Goal: Task Accomplishment & Management: Manage account settings

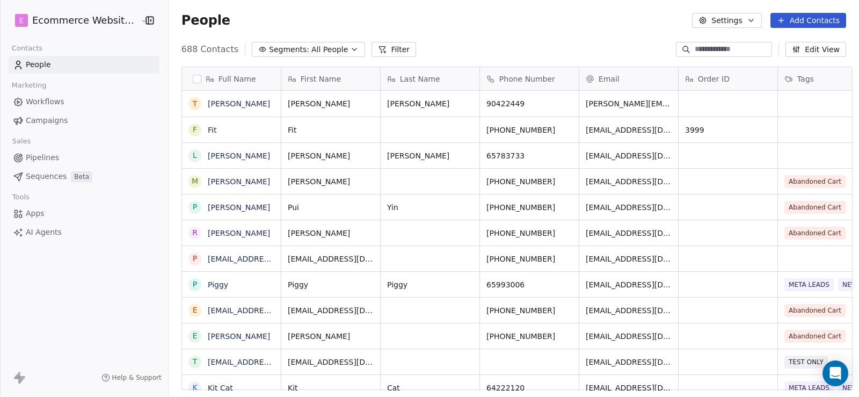
scroll to position [341, 689]
click at [311, 49] on span "All People" at bounding box center [329, 49] width 36 height 11
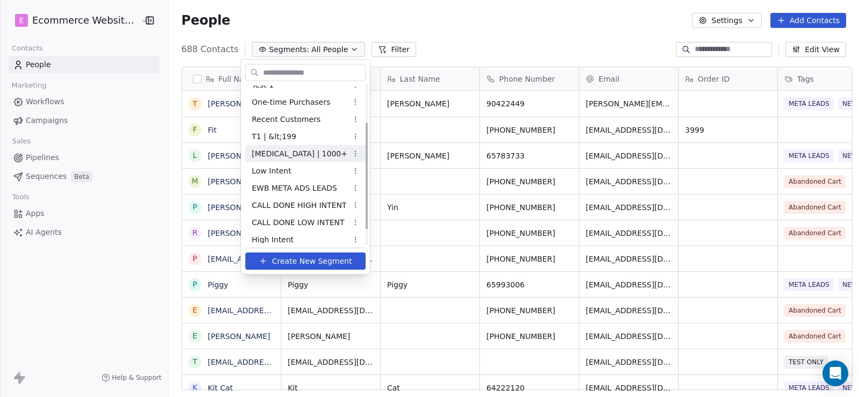
scroll to position [83, 0]
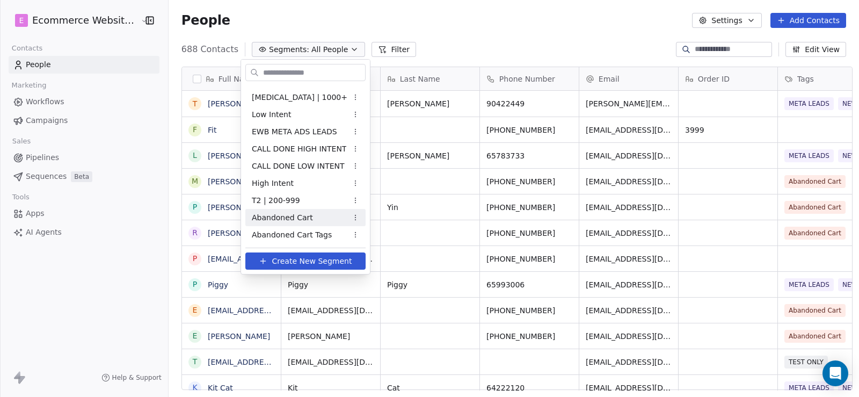
click at [296, 219] on span "Abandoned Cart" at bounding box center [282, 217] width 61 height 11
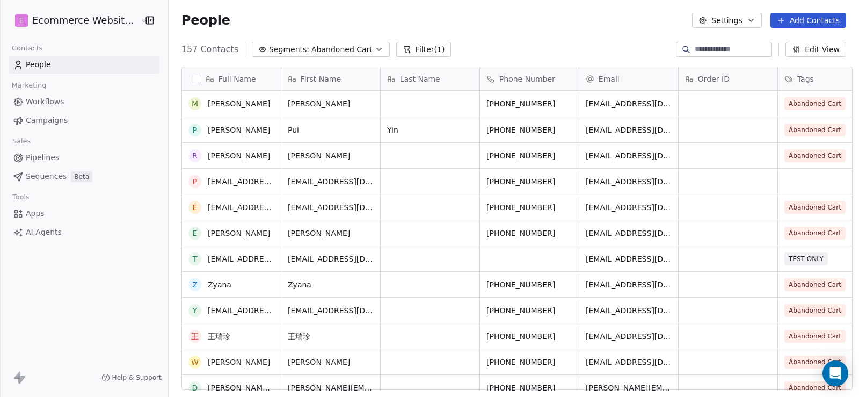
scroll to position [0, 0]
click at [800, 48] on icon "button" at bounding box center [796, 49] width 9 height 9
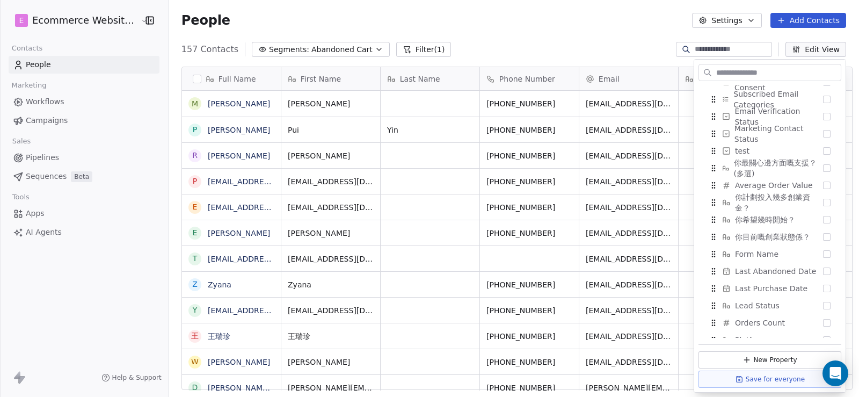
scroll to position [503, 0]
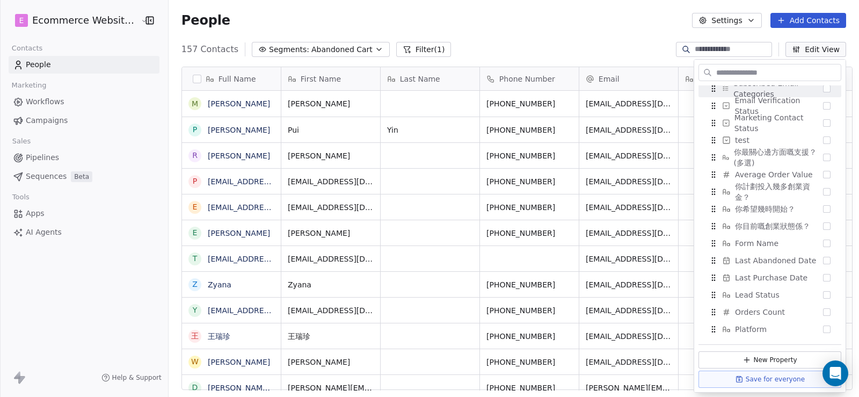
click at [579, 32] on div "People Settings Add Contacts" at bounding box center [514, 20] width 690 height 41
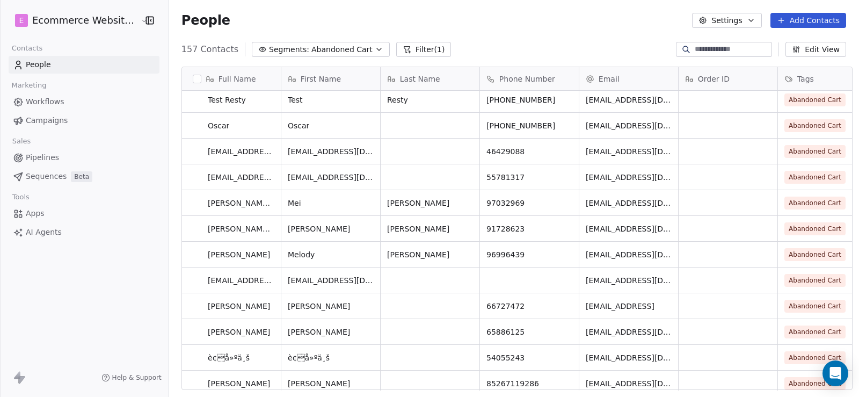
scroll to position [0, 0]
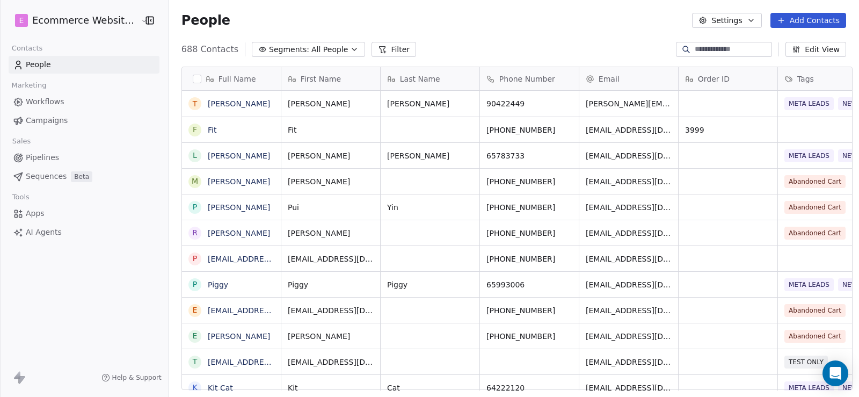
scroll to position [341, 689]
click at [290, 47] on span "Segments:" at bounding box center [289, 49] width 40 height 11
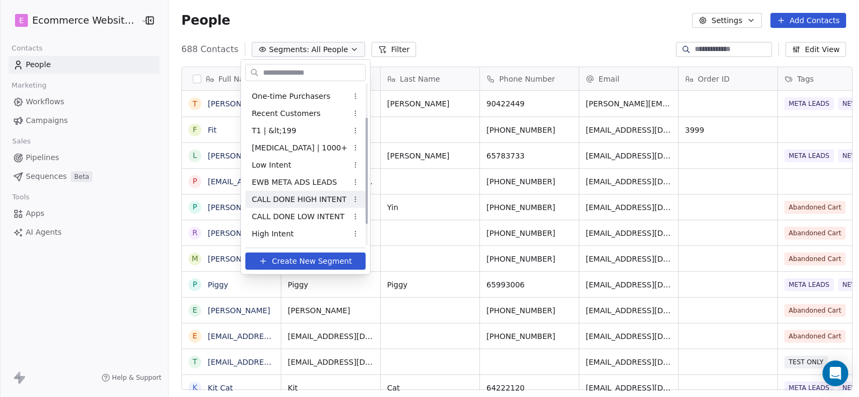
scroll to position [54, 0]
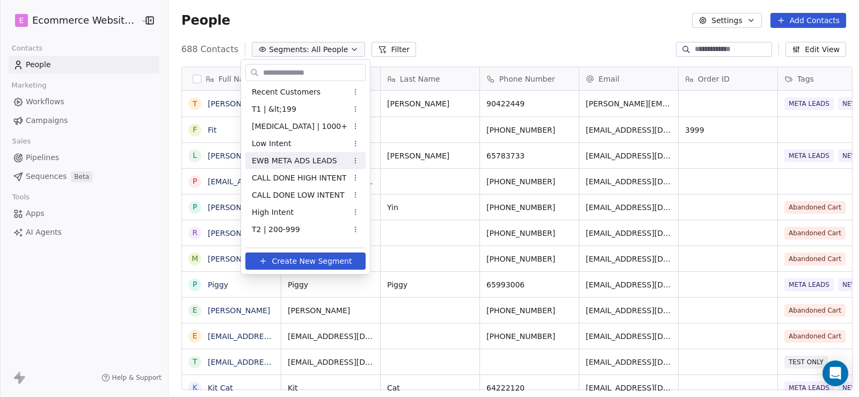
click at [297, 160] on span "EWB META ADS LEADS" at bounding box center [294, 160] width 85 height 11
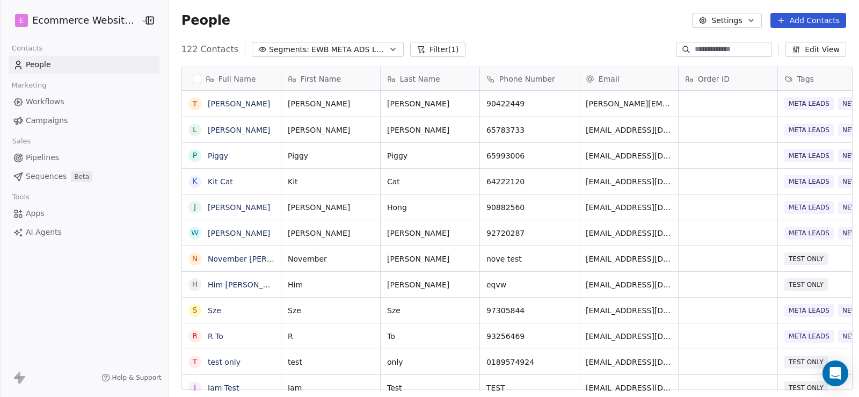
scroll to position [341, 689]
click at [493, 184] on span "64222120" at bounding box center [519, 181] width 65 height 11
click at [561, 179] on input "********" at bounding box center [522, 181] width 94 height 21
click at [535, 208] on html "E Ecommerce Website Builder Contacts People Marketing Workflows Campaigns Sales…" at bounding box center [429, 198] width 859 height 397
click at [561, 181] on icon "grid" at bounding box center [565, 179] width 9 height 9
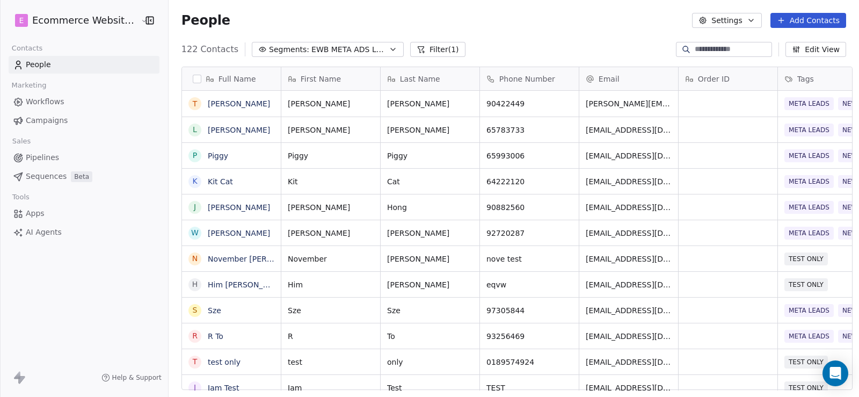
click at [331, 55] on span "EWB META ADS LEADS" at bounding box center [348, 49] width 75 height 11
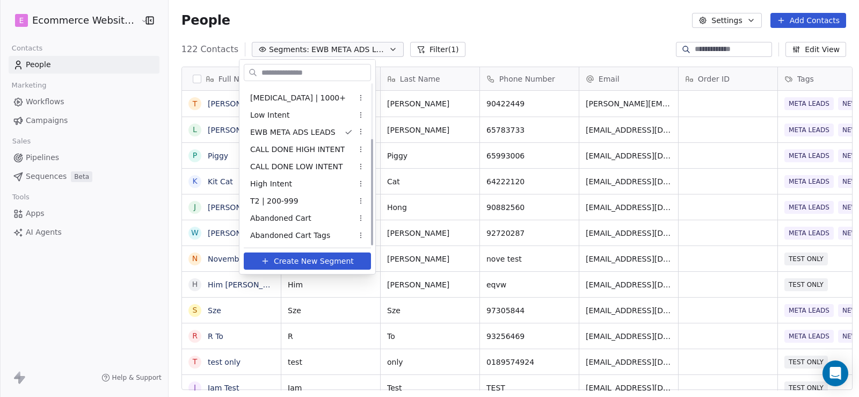
scroll to position [83, 0]
click at [292, 215] on span "Abandoned Cart" at bounding box center [280, 217] width 61 height 11
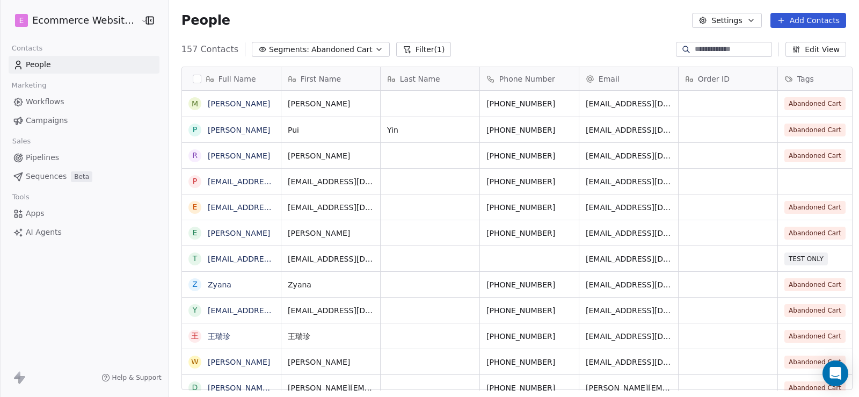
scroll to position [341, 689]
click at [564, 104] on icon "grid" at bounding box center [568, 102] width 9 height 9
click at [562, 105] on input "**********" at bounding box center [522, 103] width 94 height 21
click at [525, 106] on input "**********" at bounding box center [522, 103] width 94 height 21
click at [502, 137] on html "E Ecommerce Website Builder Contacts People Marketing Workflows Campaigns Sales…" at bounding box center [429, 198] width 859 height 397
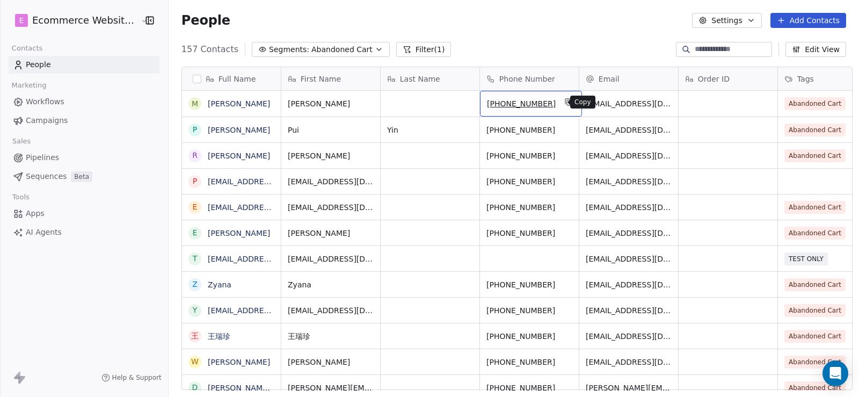
click at [564, 102] on icon "grid" at bounding box center [568, 102] width 9 height 9
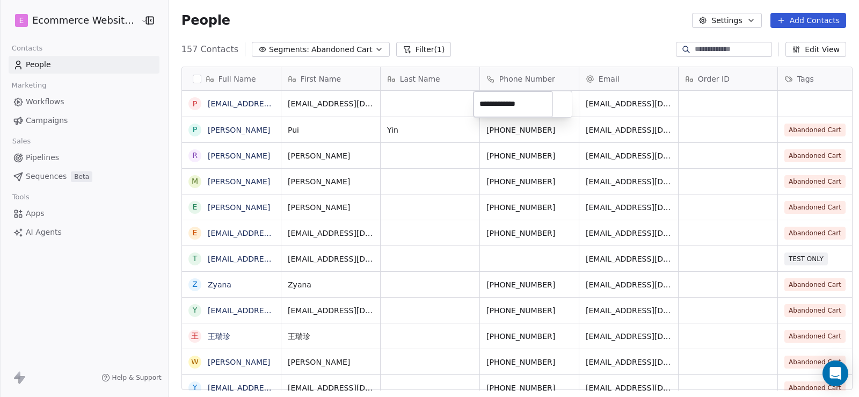
click at [445, 140] on html "E Ecommerce Website Builder Contacts People Marketing Workflows Campaigns Sales…" at bounding box center [429, 198] width 859 height 397
click at [562, 131] on button "grid" at bounding box center [568, 128] width 13 height 13
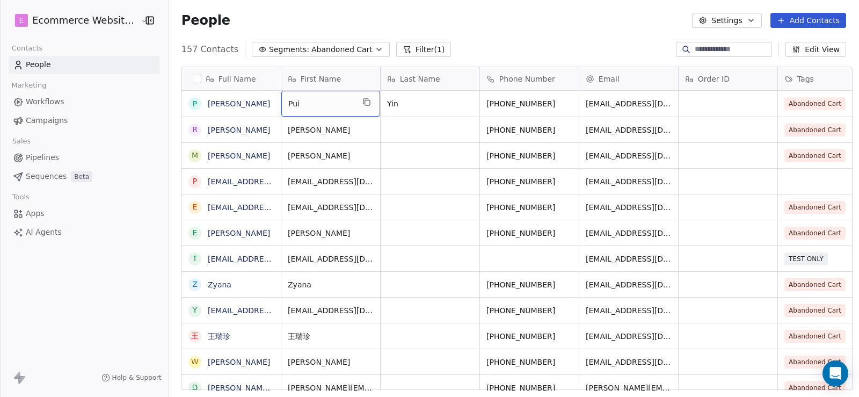
drag, startPoint x: 282, startPoint y: 99, endPoint x: 291, endPoint y: 100, distance: 9.2
click at [362, 104] on icon "grid" at bounding box center [366, 102] width 9 height 9
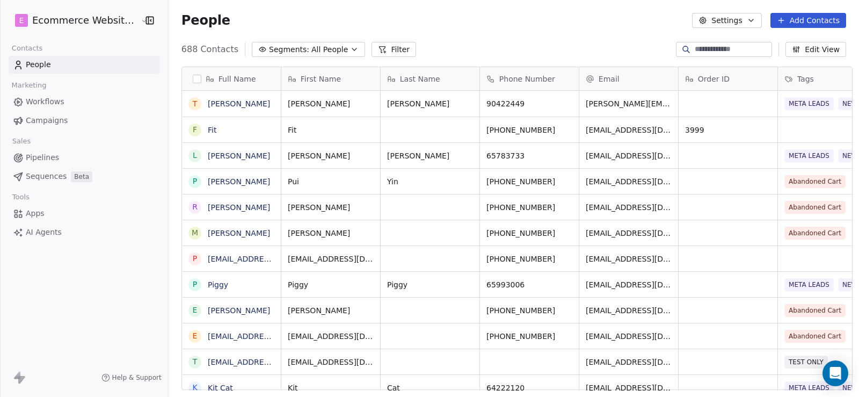
scroll to position [341, 689]
click at [564, 182] on icon "grid" at bounding box center [568, 179] width 9 height 9
click at [695, 48] on input at bounding box center [731, 49] width 75 height 11
paste input "**********"
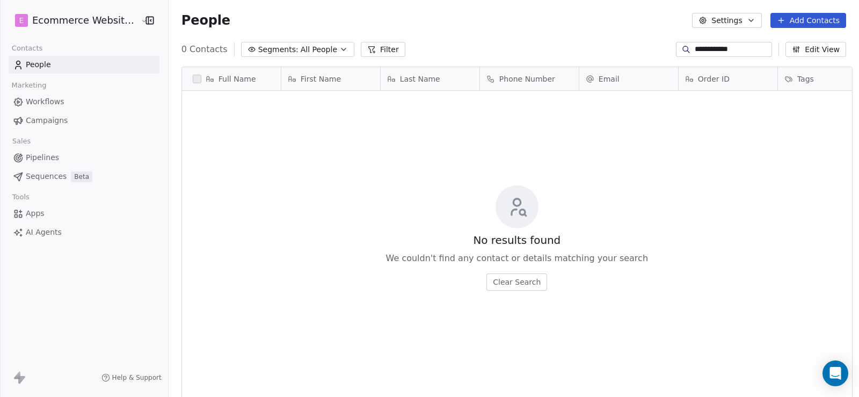
click at [694, 49] on input "**********" at bounding box center [731, 49] width 75 height 11
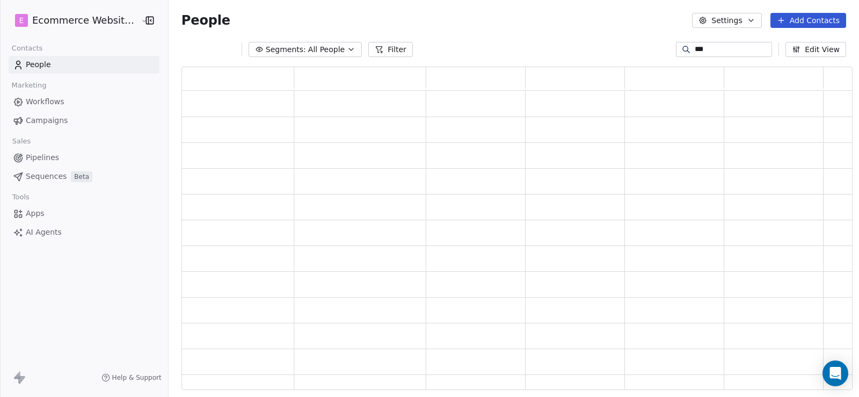
type input "***"
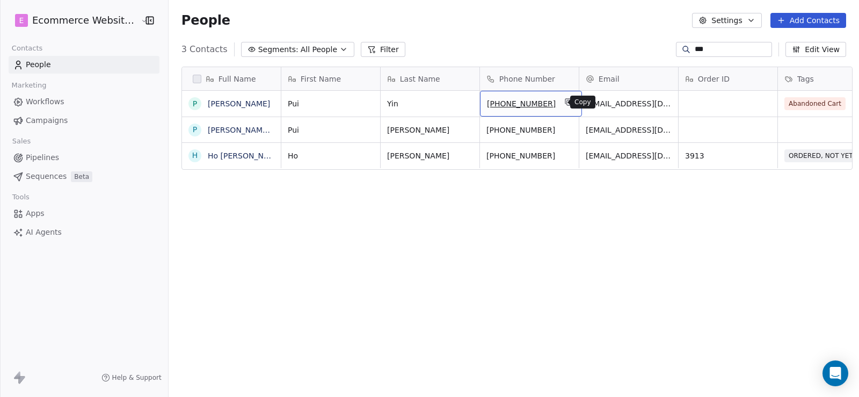
click at [562, 103] on button "grid" at bounding box center [568, 102] width 13 height 13
click at [47, 153] on span "Pipelines" at bounding box center [42, 157] width 33 height 11
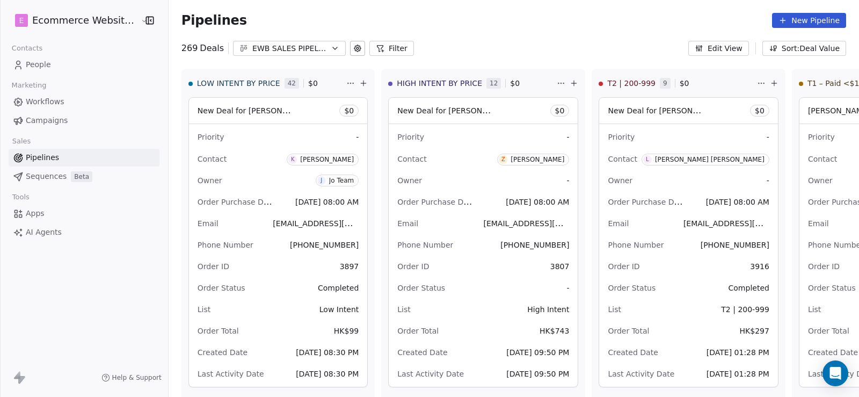
click at [306, 50] on div "EWB SALES PIPELINE 2025" at bounding box center [289, 48] width 74 height 11
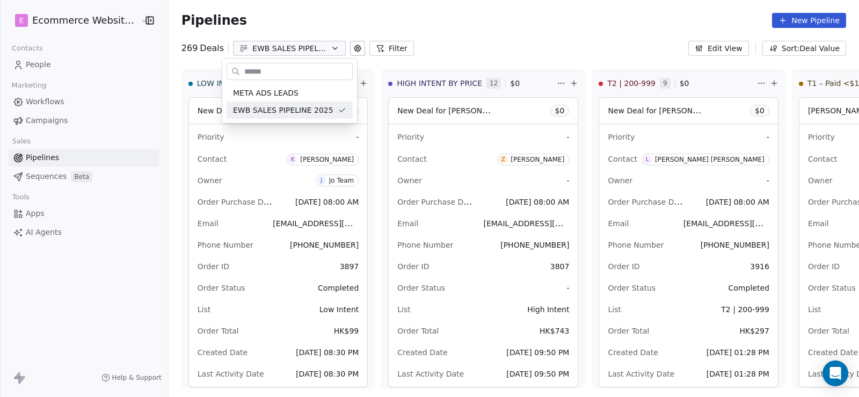
click at [306, 50] on html "E Ecommerce Website Builder Contacts People Marketing Workflows Campaigns Sales…" at bounding box center [429, 198] width 859 height 397
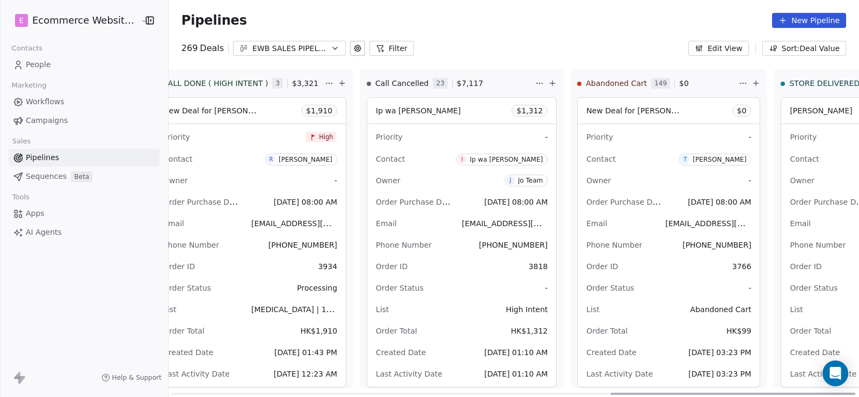
scroll to position [0, 1274]
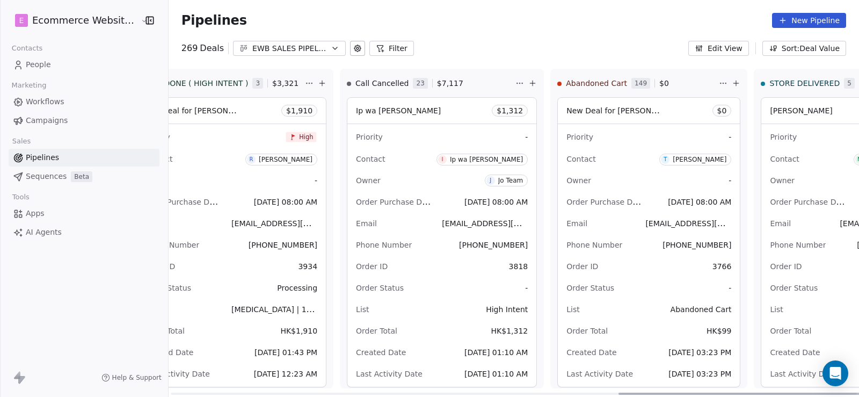
drag, startPoint x: 288, startPoint y: 392, endPoint x: 649, endPoint y: 248, distance: 389.1
click at [755, 392] on div at bounding box center [740, 393] width 245 height 2
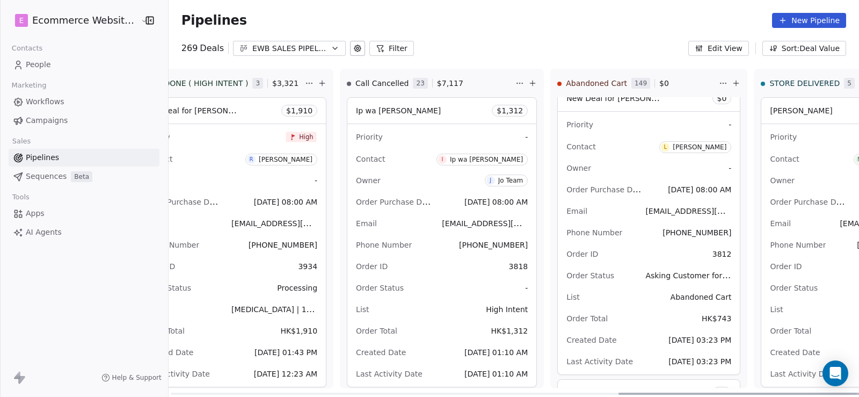
scroll to position [5654, 0]
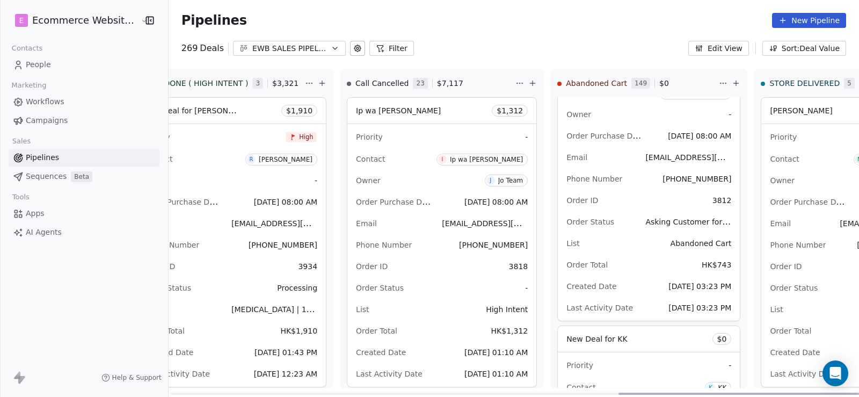
click at [625, 83] on html "E Ecommerce Website Builder Contacts People Marketing Workflows Campaigns Sales…" at bounding box center [429, 198] width 859 height 397
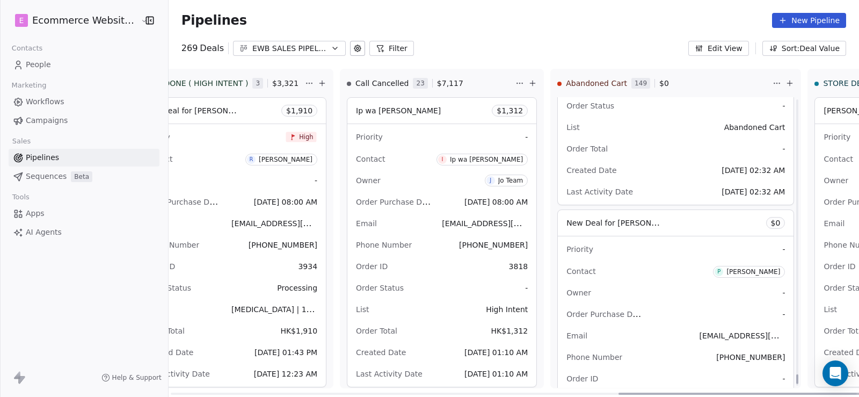
scroll to position [19940, 0]
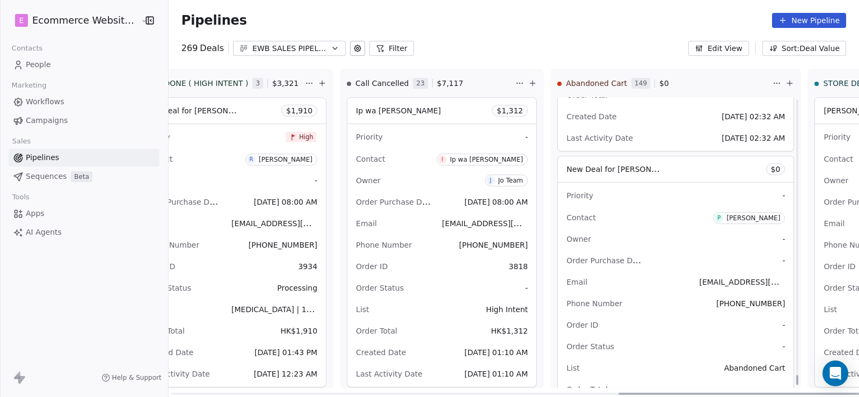
click at [561, 170] on div "New Deal for Pui Yin $ 0" at bounding box center [676, 169] width 236 height 26
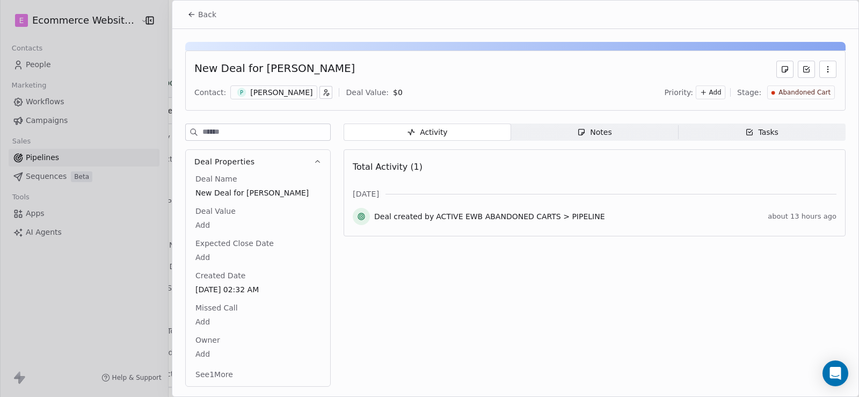
click at [734, 126] on span "Tasks Tasks" at bounding box center [761, 131] width 167 height 17
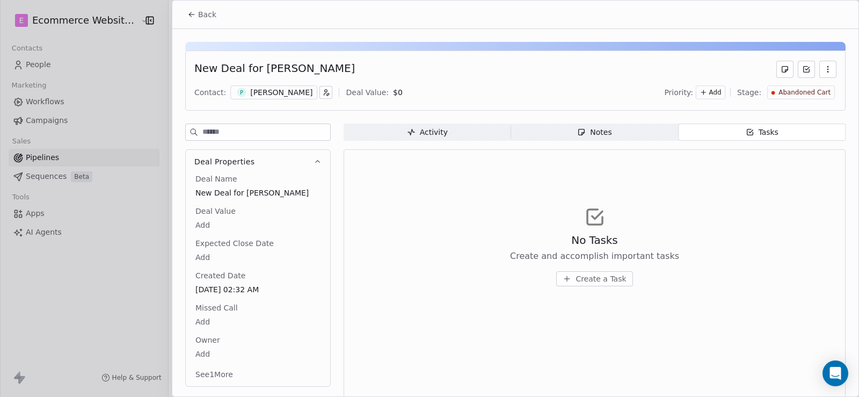
click at [596, 133] on div "Notes" at bounding box center [594, 132] width 34 height 11
click at [442, 134] on div "Activity" at bounding box center [427, 132] width 41 height 11
click at [590, 127] on div "Notes" at bounding box center [594, 132] width 34 height 11
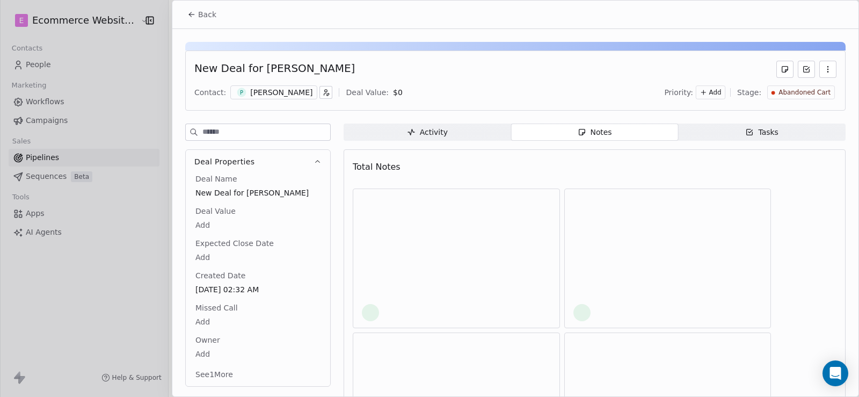
click at [723, 128] on span "Tasks Tasks" at bounding box center [761, 131] width 167 height 17
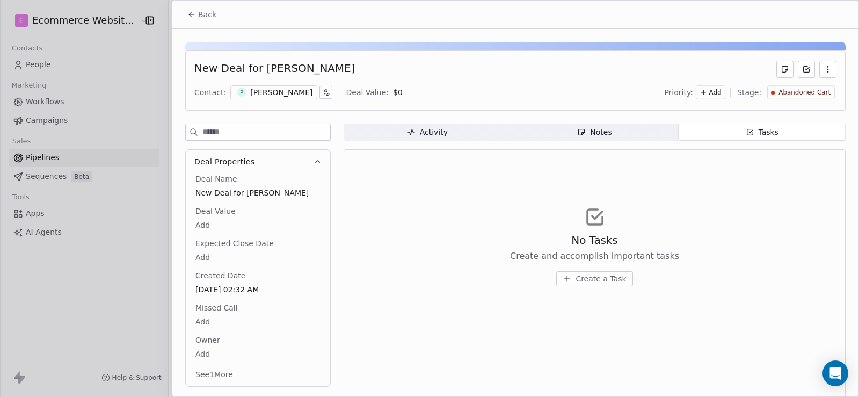
click at [723, 128] on span "Tasks Tasks" at bounding box center [761, 131] width 167 height 17
click at [191, 12] on icon at bounding box center [191, 14] width 9 height 9
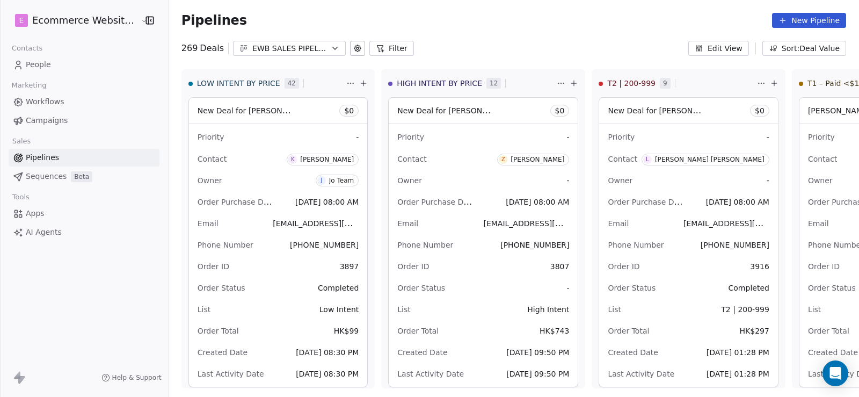
click at [70, 66] on link "People" at bounding box center [84, 65] width 151 height 18
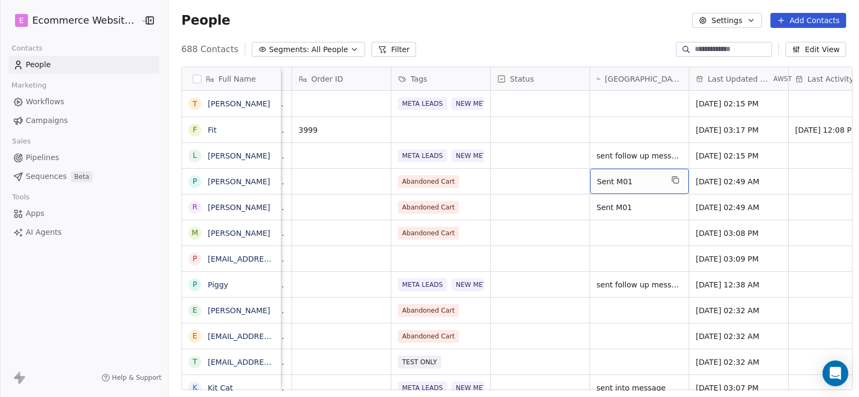
scroll to position [0, 434]
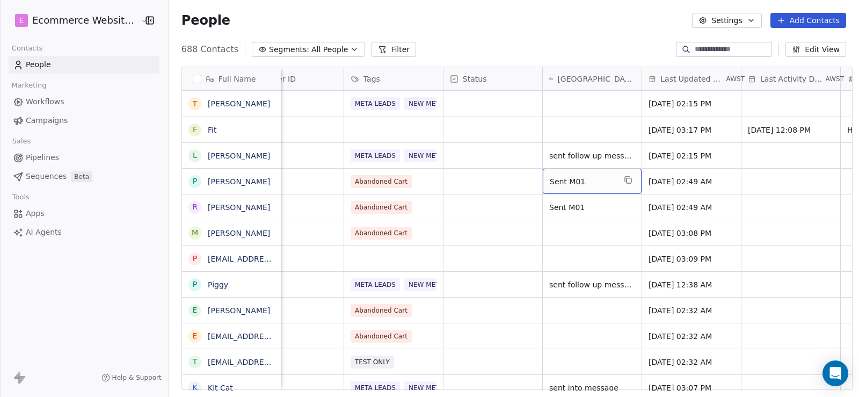
click at [583, 72] on div "Wbiztool Status/Many Contacts" at bounding box center [592, 78] width 99 height 23
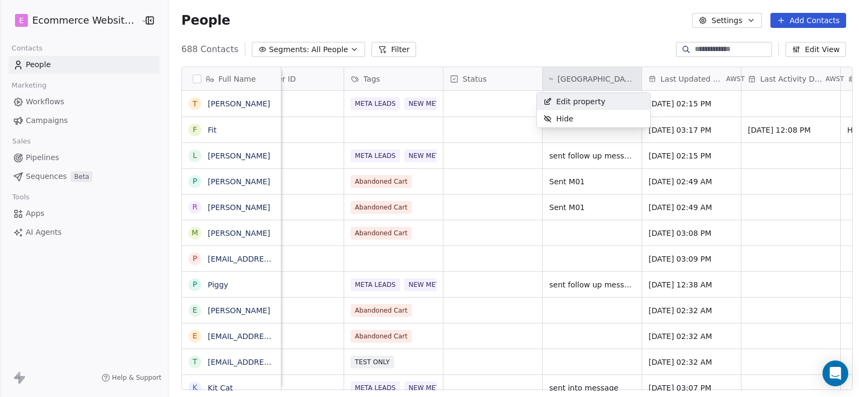
click at [574, 39] on html "E Ecommerce Website Builder Contacts People Marketing Workflows Campaigns Sales…" at bounding box center [429, 198] width 859 height 397
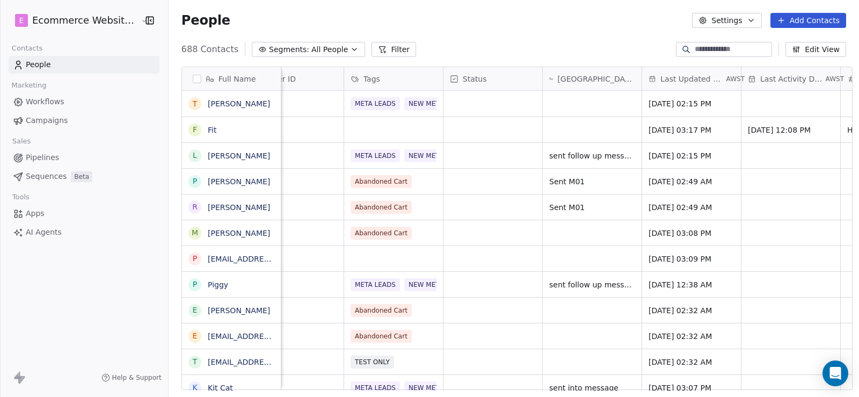
click at [43, 153] on span "Pipelines" at bounding box center [42, 157] width 33 height 11
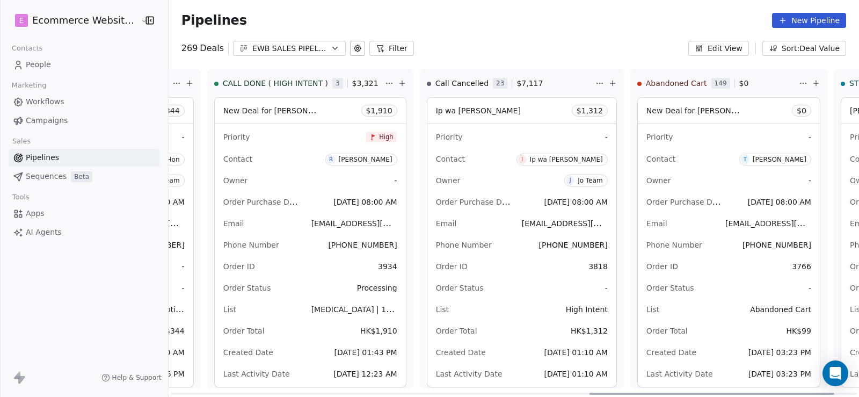
scroll to position [0, 1193]
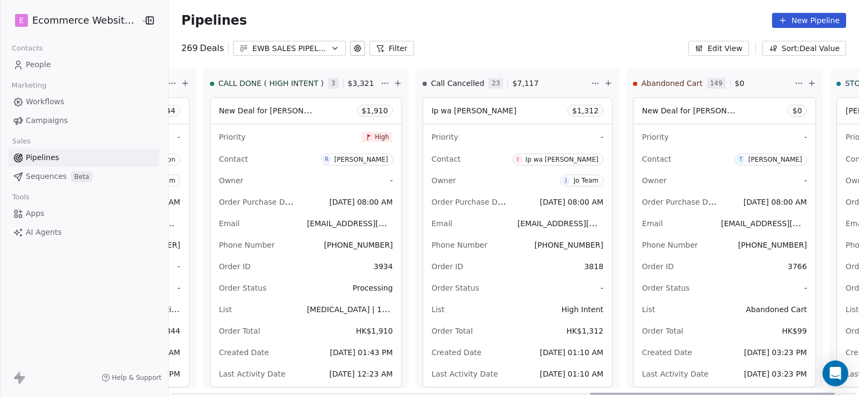
drag, startPoint x: 296, startPoint y: 364, endPoint x: 706, endPoint y: 348, distance: 410.9
click at [706, 392] on div at bounding box center [712, 393] width 245 height 2
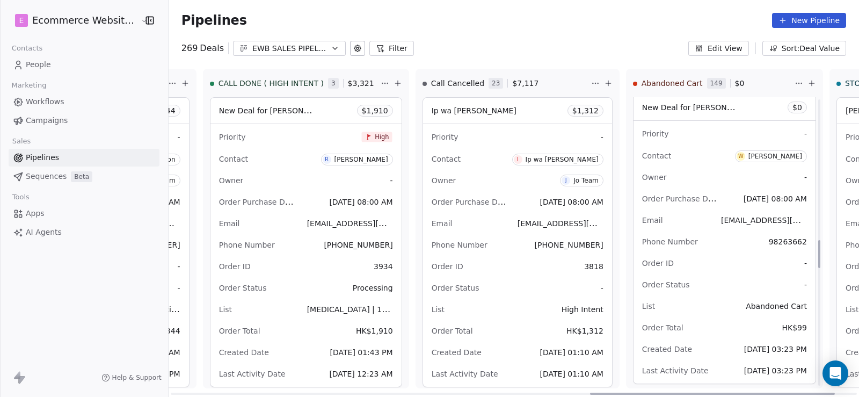
scroll to position [1503, 0]
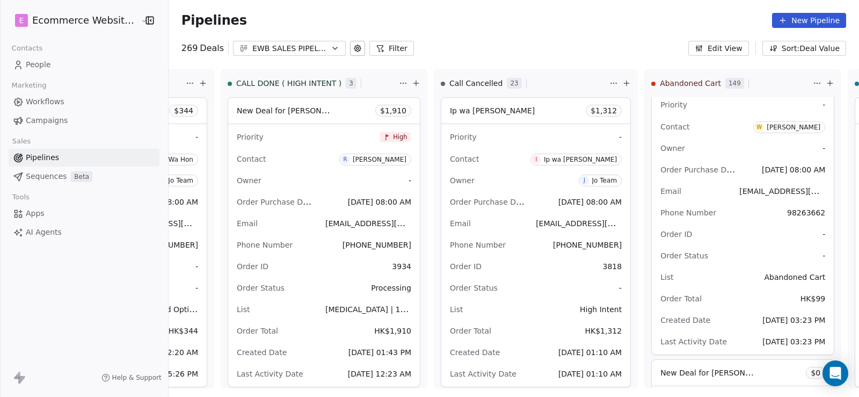
click at [43, 61] on span "People" at bounding box center [38, 64] width 25 height 11
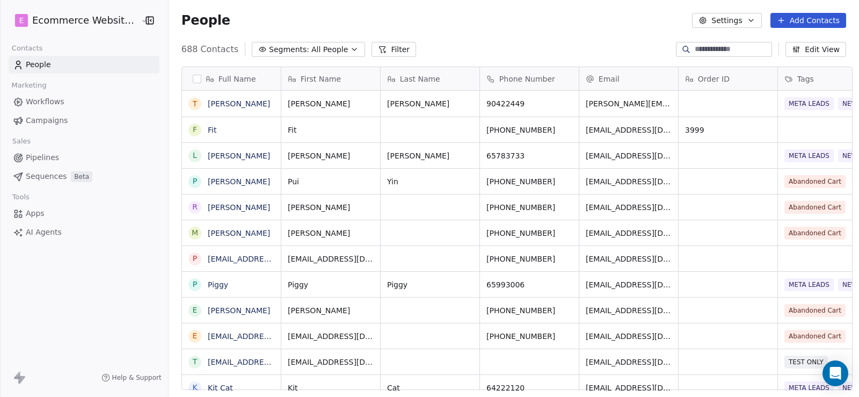
scroll to position [341, 689]
click at [213, 180] on link "[PERSON_NAME]" at bounding box center [239, 181] width 62 height 9
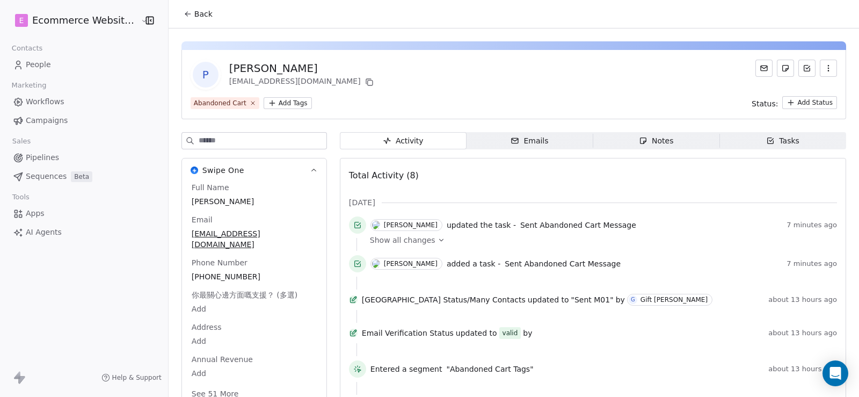
click at [774, 135] on div "Tasks" at bounding box center [782, 140] width 33 height 11
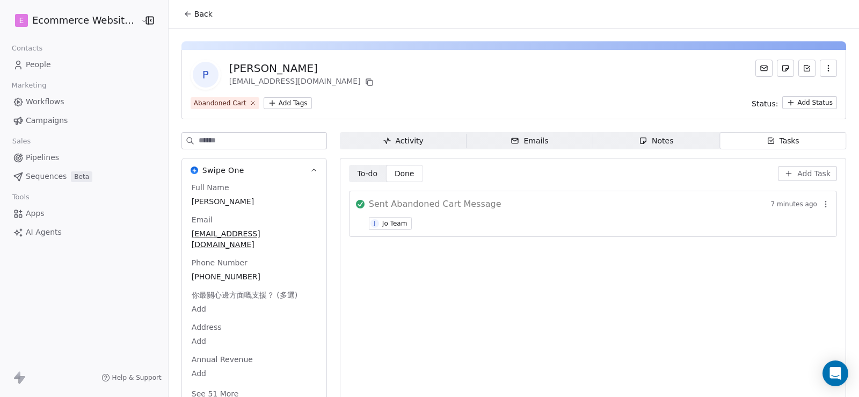
click at [56, 152] on span "Pipelines" at bounding box center [42, 157] width 33 height 11
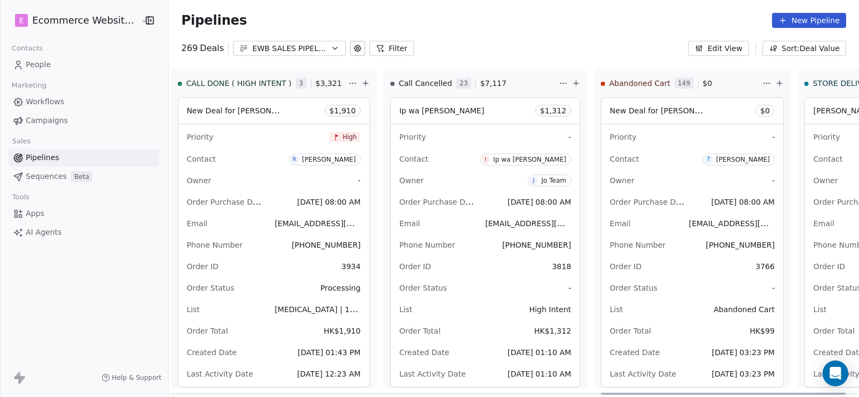
drag, startPoint x: 394, startPoint y: 394, endPoint x: 763, endPoint y: 327, distance: 375.2
click at [826, 392] on div at bounding box center [723, 393] width 245 height 2
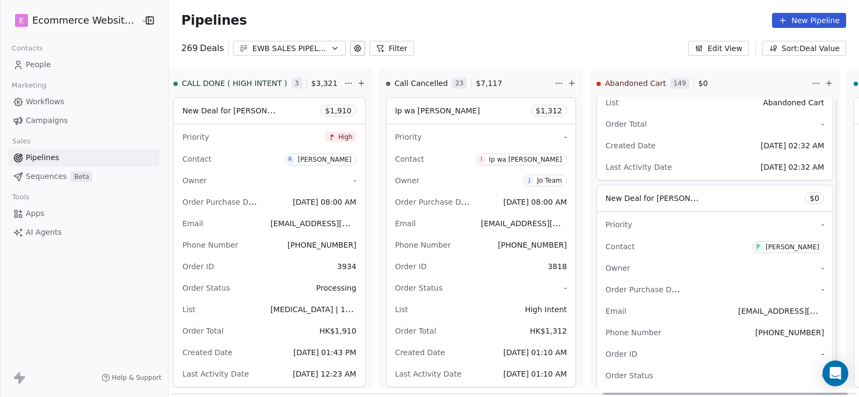
scroll to position [14058, 0]
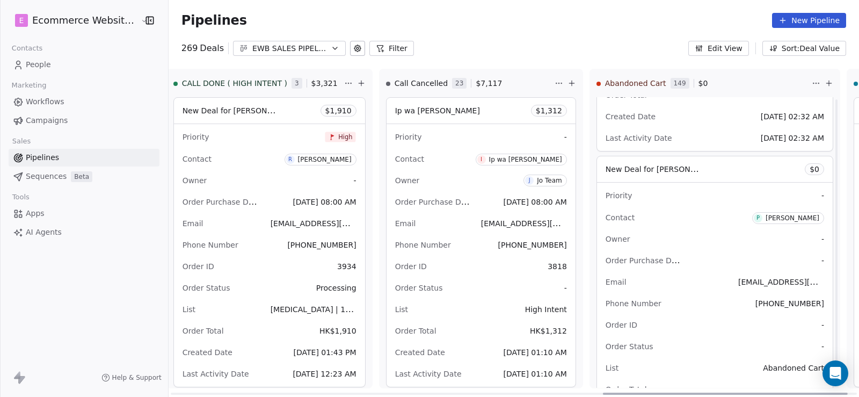
click at [623, 178] on div "New Deal for Pui Yin $ 0" at bounding box center [715, 169] width 236 height 26
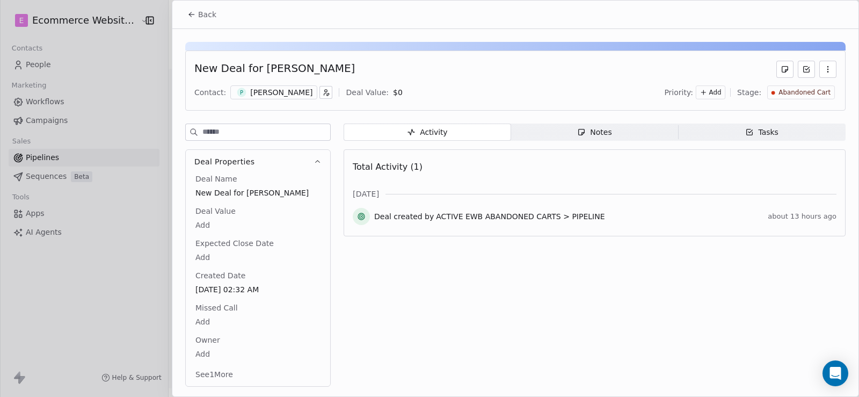
click at [741, 130] on span "Tasks Tasks" at bounding box center [761, 131] width 167 height 17
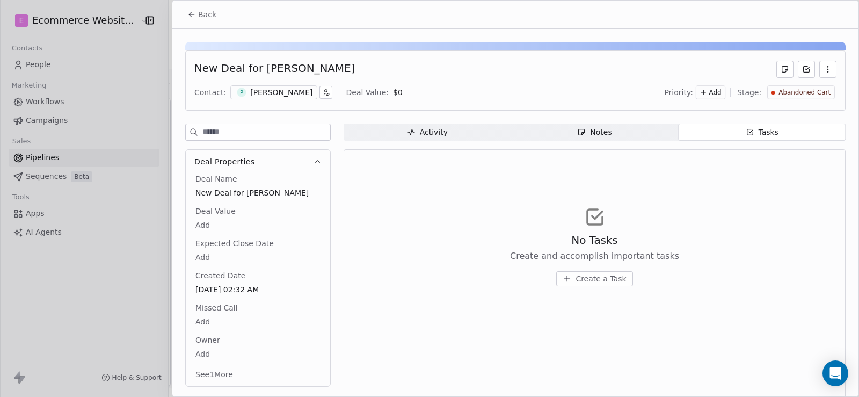
click at [444, 135] on div "Activity" at bounding box center [427, 132] width 41 height 11
click at [429, 135] on div "Activity" at bounding box center [427, 132] width 41 height 11
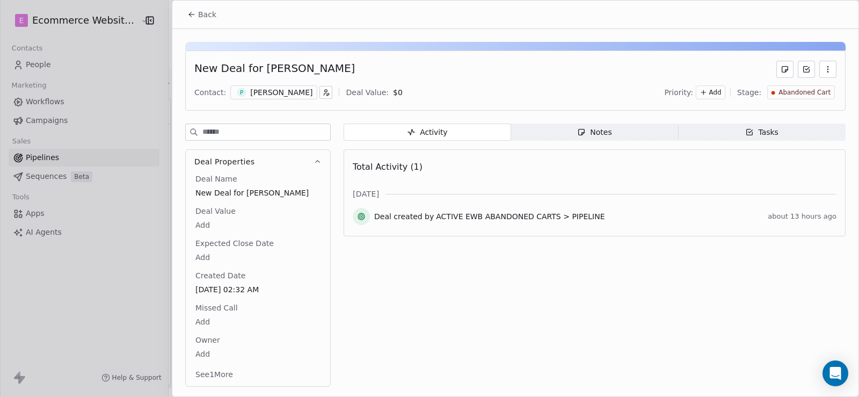
click at [770, 136] on div "Tasks" at bounding box center [761, 132] width 33 height 11
click at [777, 129] on div "Tasks" at bounding box center [761, 132] width 33 height 11
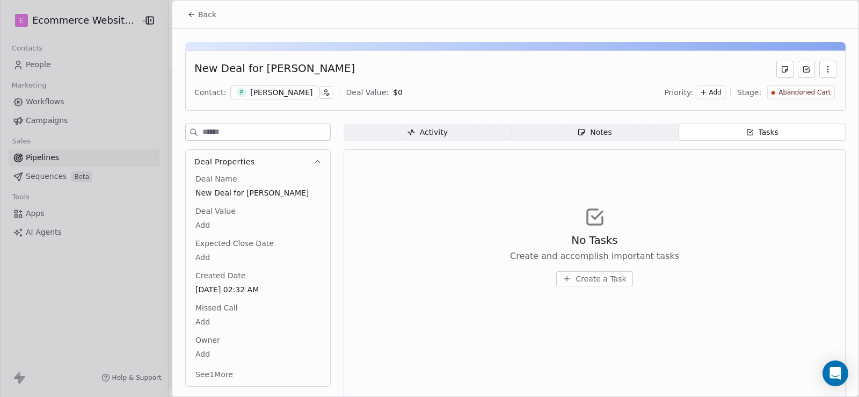
click at [593, 281] on span "Create a Task" at bounding box center [600, 278] width 50 height 11
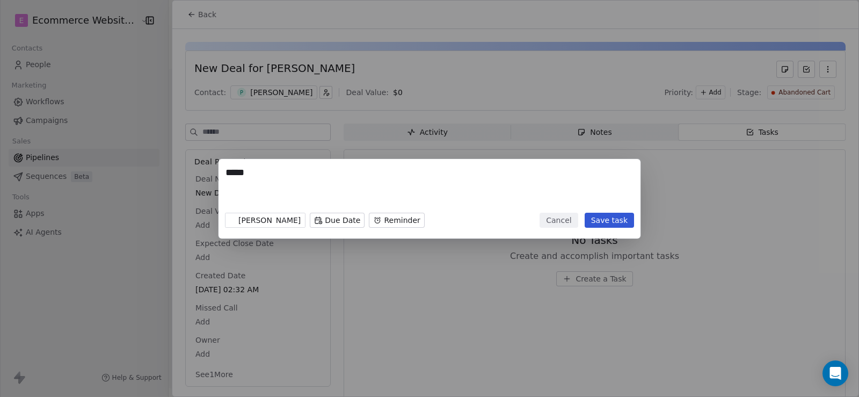
paste textarea "**********"
click at [252, 171] on textarea "**********" at bounding box center [429, 187] width 408 height 42
type textarea "**********"
click at [620, 221] on button "Save task" at bounding box center [608, 220] width 49 height 15
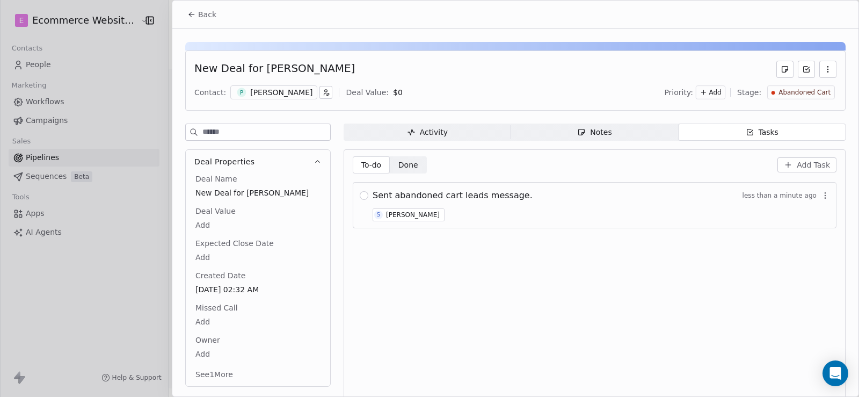
click at [502, 215] on div "Sent abandoned cart leads message. less than a minute ago S Sher Rivera" at bounding box center [600, 205] width 457 height 32
click at [821, 193] on icon "button" at bounding box center [825, 195] width 9 height 9
click at [797, 215] on span "Edit" at bounding box center [802, 218] width 14 height 11
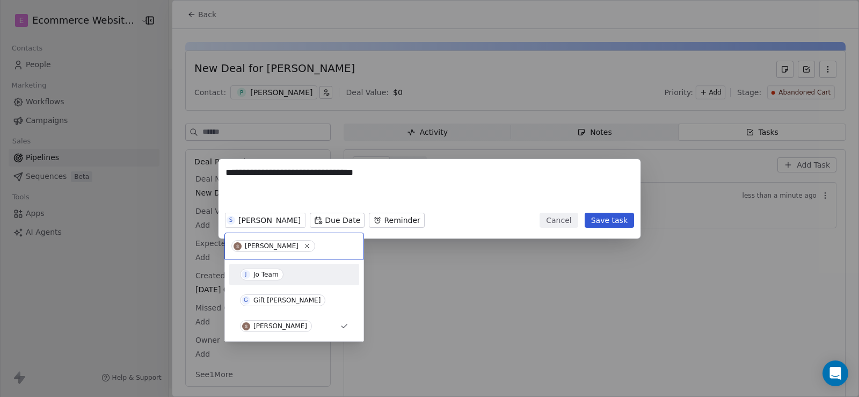
click at [259, 270] on div "Jo Team" at bounding box center [265, 274] width 25 height 8
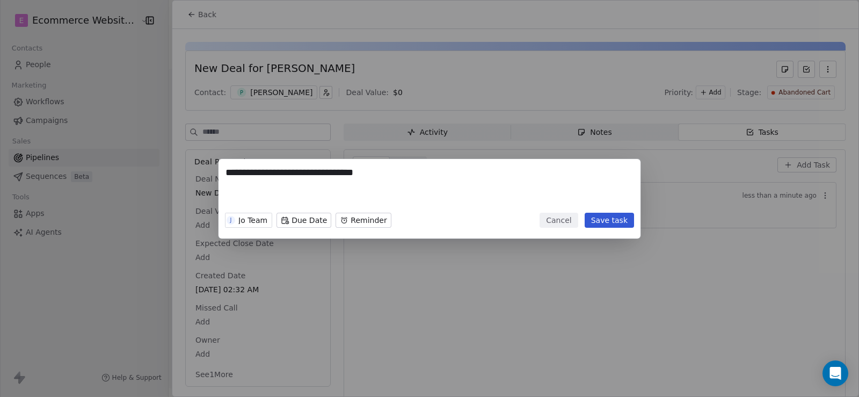
click at [609, 220] on button "Save task" at bounding box center [608, 220] width 49 height 15
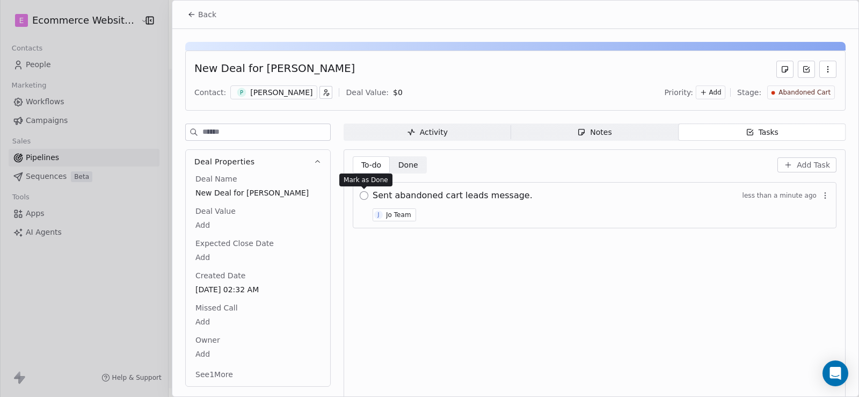
click at [365, 197] on button "button" at bounding box center [364, 195] width 9 height 9
